Goal: Information Seeking & Learning: Learn about a topic

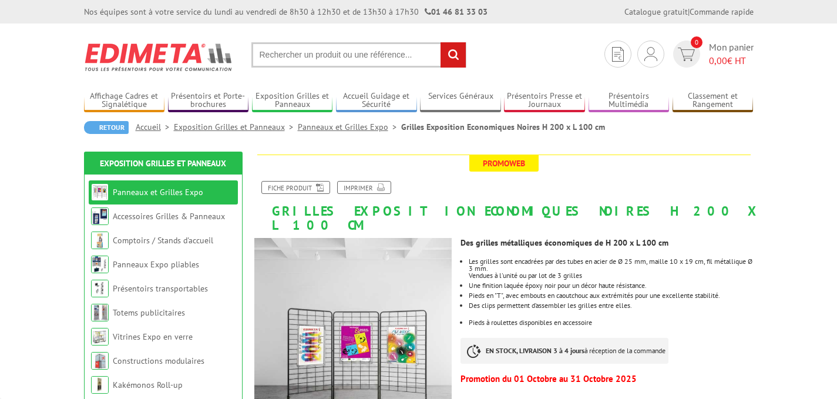
scroll to position [55, 0]
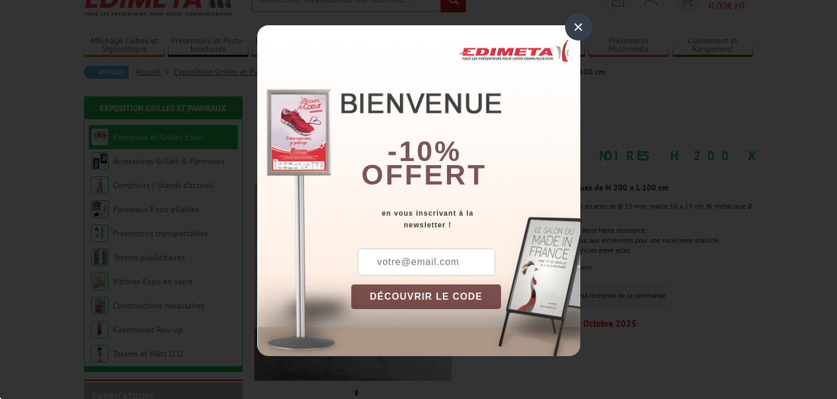
click at [580, 26] on div "×" at bounding box center [578, 27] width 27 height 27
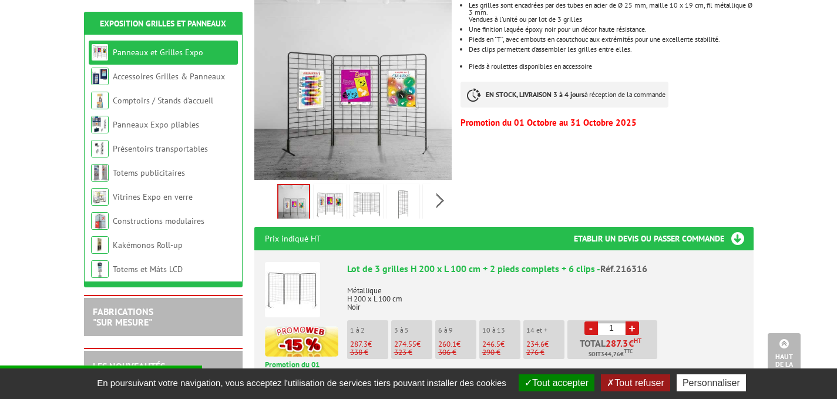
scroll to position [257, 0]
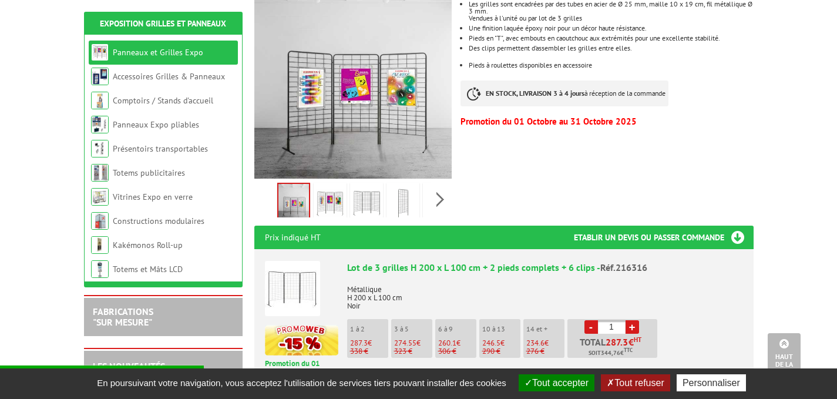
click at [396, 185] on img at bounding box center [403, 203] width 28 height 36
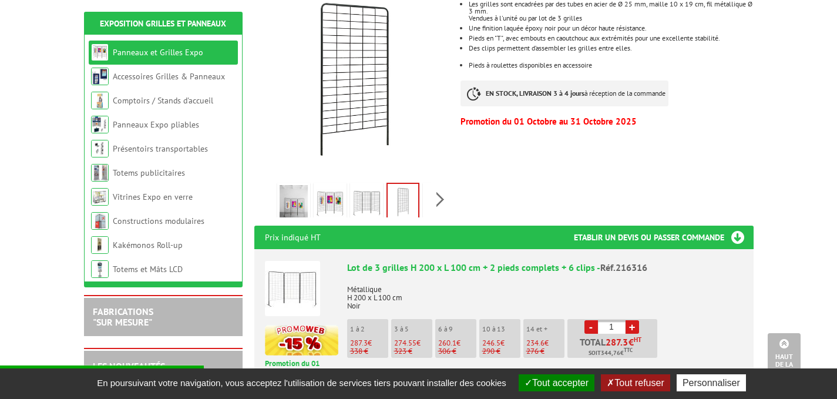
click at [434, 188] on div "Previous Next" at bounding box center [353, 198] width 198 height 41
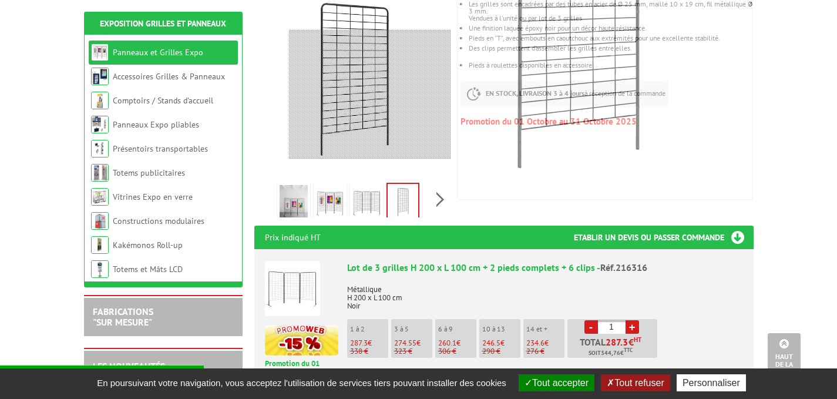
click at [370, 94] on div at bounding box center [370, 94] width 162 height 129
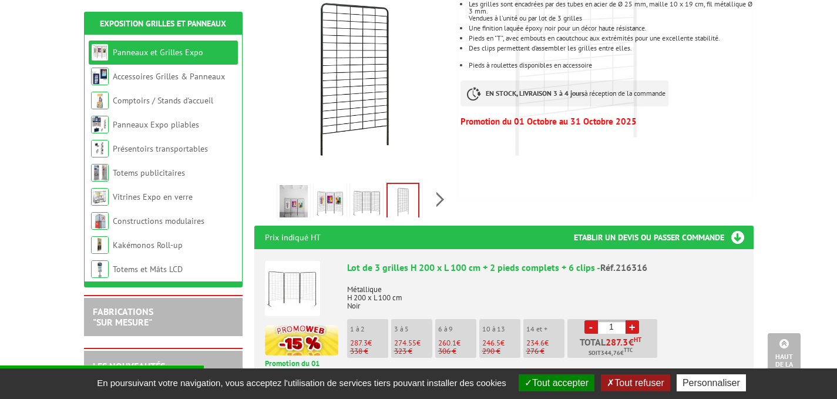
click at [442, 184] on div "Previous Next" at bounding box center [353, 198] width 198 height 41
click at [421, 186] on img at bounding box center [413, 203] width 28 height 36
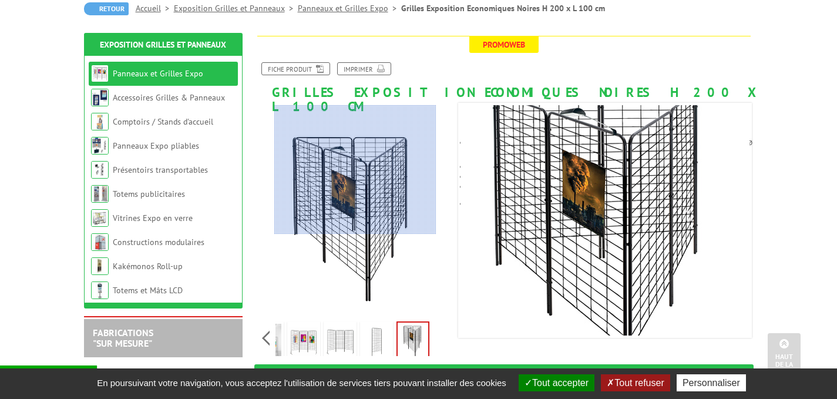
scroll to position [117, 0]
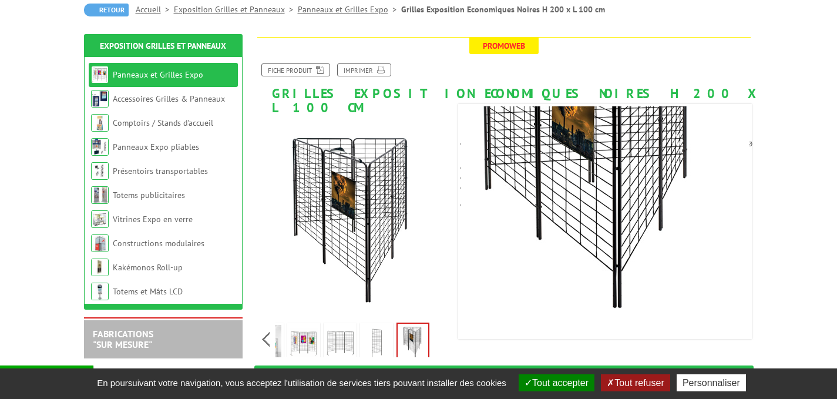
click at [373, 325] on img at bounding box center [376, 343] width 28 height 36
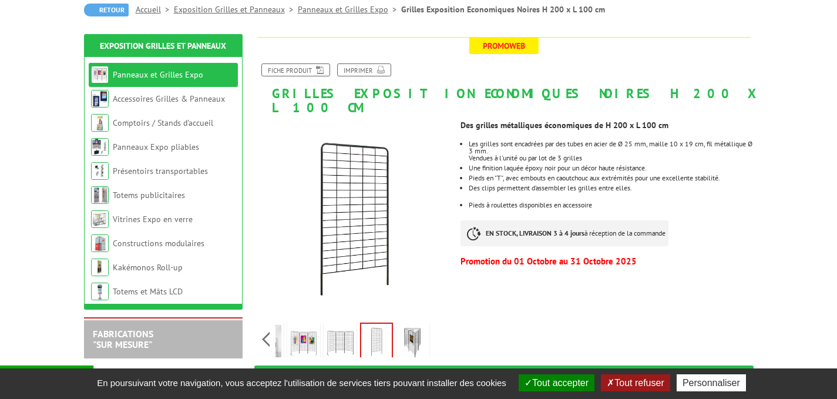
click at [352, 325] on img at bounding box center [340, 343] width 28 height 36
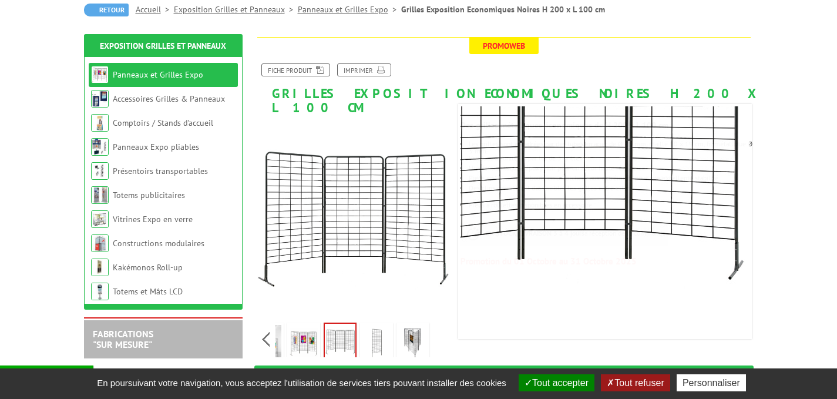
click at [377, 333] on img at bounding box center [376, 343] width 28 height 36
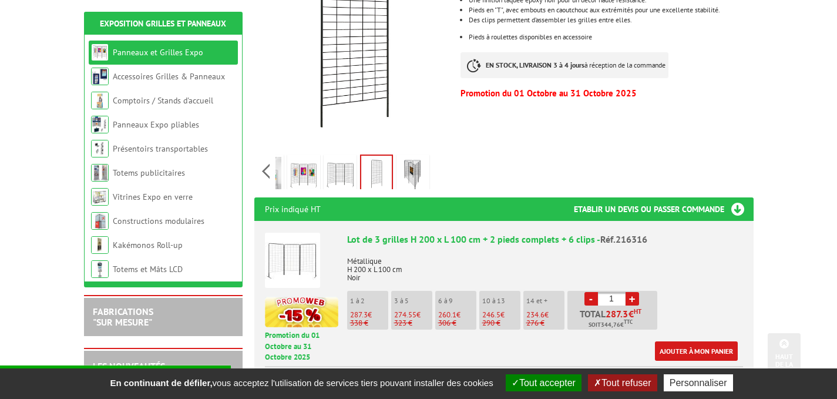
scroll to position [291, 0]
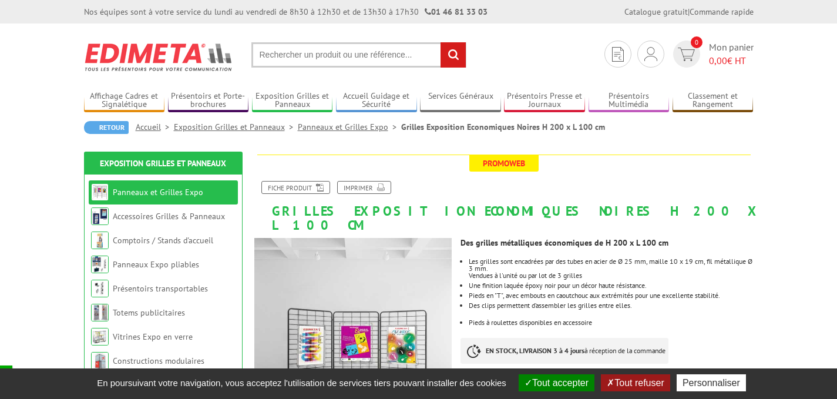
scroll to position [19, 0]
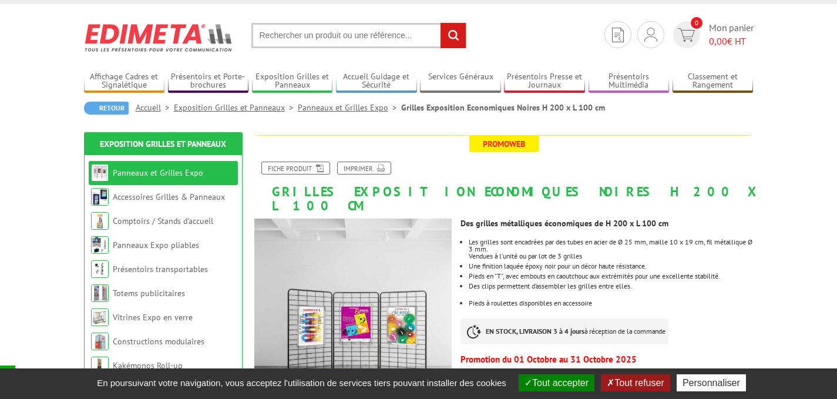
click at [652, 382] on button "Tout refuser" at bounding box center [635, 382] width 69 height 17
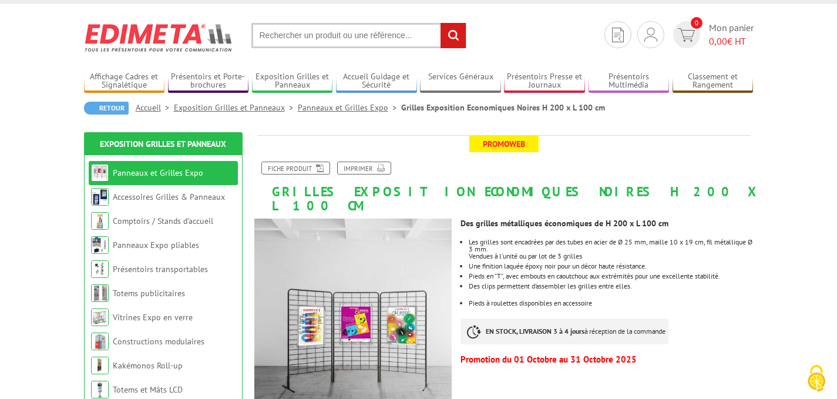
scroll to position [71, 0]
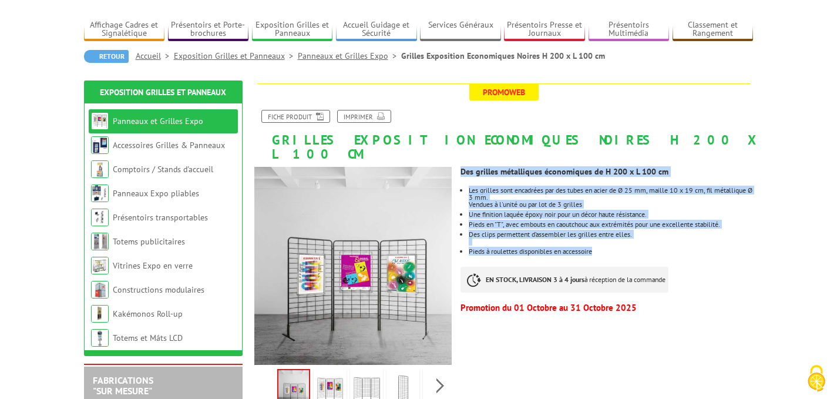
drag, startPoint x: 462, startPoint y: 156, endPoint x: 602, endPoint y: 246, distance: 167.4
click at [605, 247] on div "Des grilles métalliques économiques de H 200 x L 100 cm Les grilles sont encadr…" at bounding box center [610, 239] width 301 height 156
click at [600, 248] on li "Pieds à roulettes disponibles en accessoire" at bounding box center [611, 251] width 284 height 7
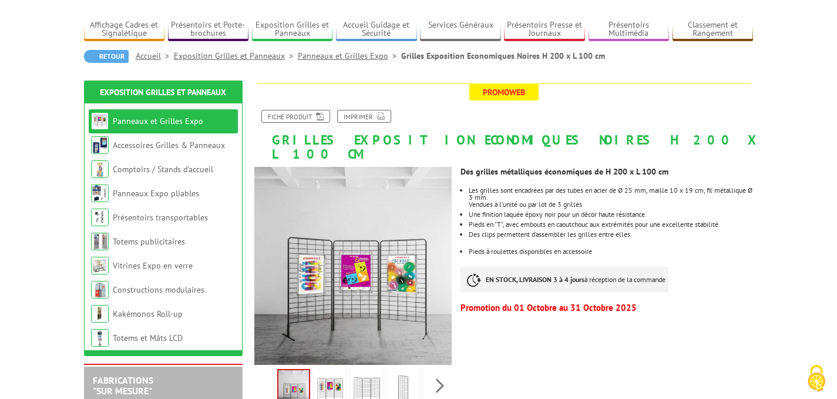
drag, startPoint x: 639, startPoint y: 224, endPoint x: 470, endPoint y: 202, distance: 171.1
click at [470, 203] on ul "Les grilles sont encadrées par des tubes en acier de Ø 25 mm, maille 10 x 19 cm…" at bounding box center [606, 221] width 292 height 68
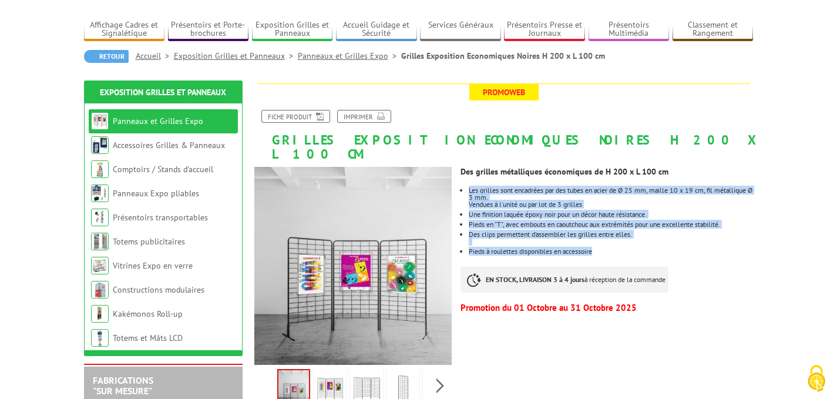
drag, startPoint x: 469, startPoint y: 174, endPoint x: 615, endPoint y: 244, distance: 161.8
click at [615, 244] on div "Des grilles métalliques économiques de H 200 x L 100 cm Les grilles sont encadr…" at bounding box center [610, 239] width 301 height 156
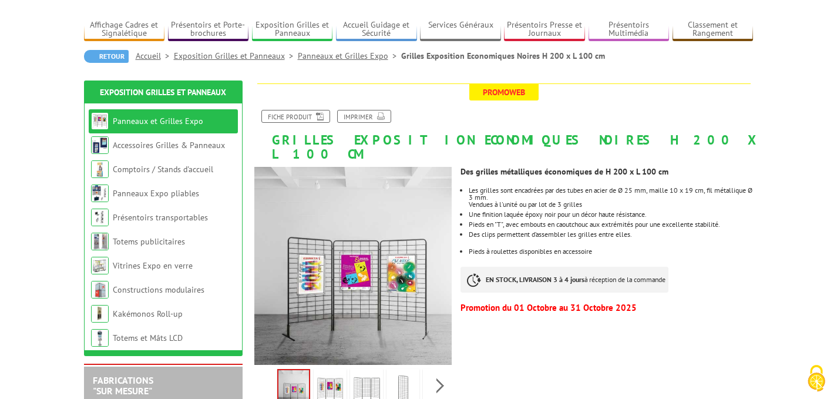
click at [597, 248] on li "Pieds à roulettes disponibles en accessoire" at bounding box center [611, 251] width 284 height 7
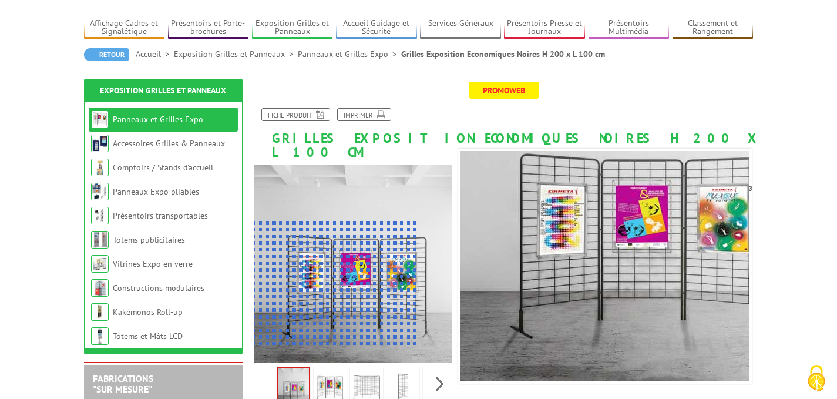
scroll to position [73, 0]
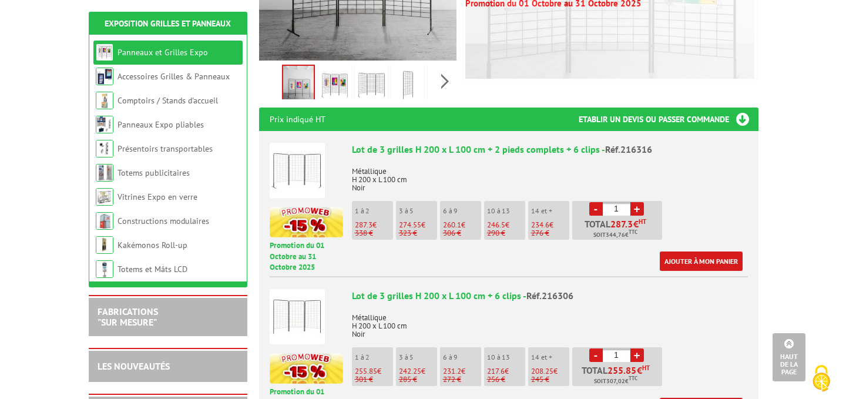
scroll to position [376, 0]
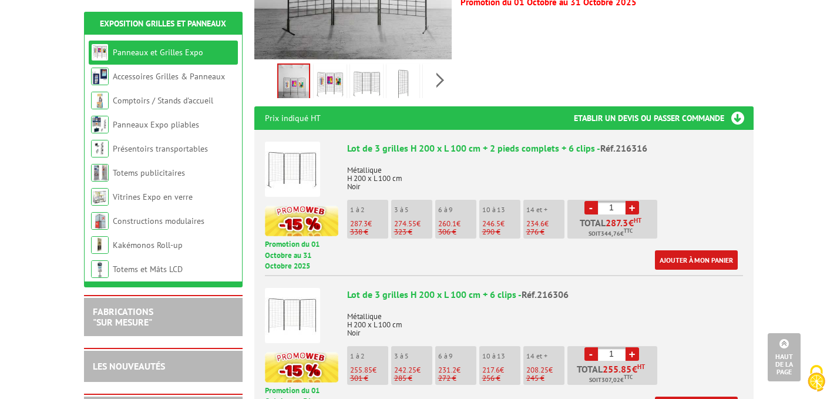
click at [284, 157] on img at bounding box center [292, 169] width 55 height 55
